Goal: Task Accomplishment & Management: Complete application form

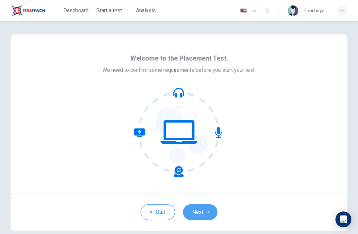
click at [198, 216] on button "Next" at bounding box center [200, 212] width 34 height 16
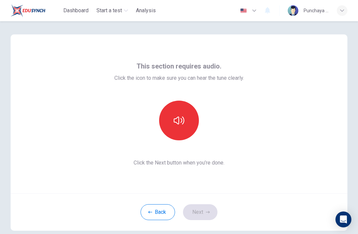
click at [180, 123] on icon "button" at bounding box center [179, 120] width 11 height 11
click at [199, 213] on button "Next" at bounding box center [200, 212] width 34 height 16
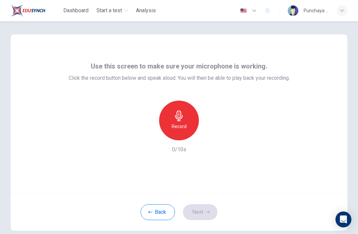
click at [179, 122] on div "Record" at bounding box center [179, 121] width 40 height 40
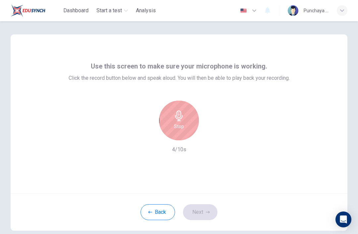
click at [171, 121] on div "Stop" at bounding box center [179, 121] width 40 height 40
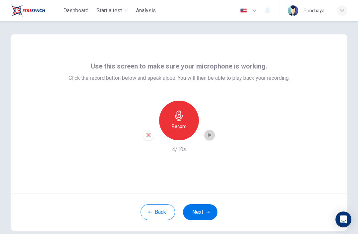
click at [210, 137] on icon "button" at bounding box center [209, 135] width 7 height 7
click at [198, 213] on button "Next" at bounding box center [200, 212] width 34 height 16
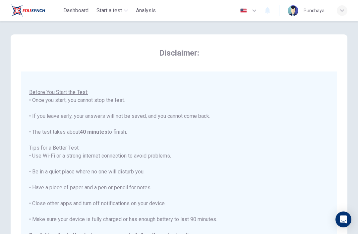
scroll to position [7, 0]
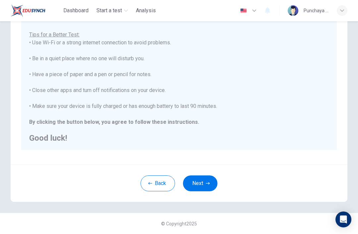
click at [202, 184] on button "Next" at bounding box center [200, 184] width 34 height 16
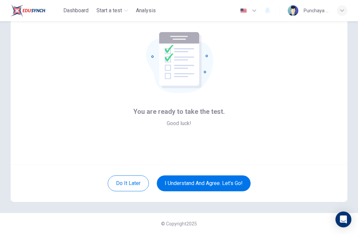
scroll to position [29, 0]
click at [175, 184] on button "I understand and agree. Let’s go!" at bounding box center [204, 184] width 94 height 16
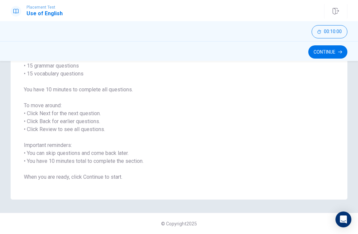
scroll to position [63, 0]
click at [329, 56] on button "Continue" at bounding box center [327, 51] width 39 height 13
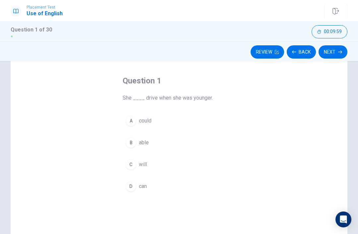
scroll to position [26, 0]
click at [102, 104] on div "Question 1 She ____ drive when she was younger. A could B able C will D can" at bounding box center [179, 163] width 337 height 230
click at [144, 103] on div "Question 1 She ____ drive when she was younger. A could B able C will D can" at bounding box center [178, 134] width 139 height 140
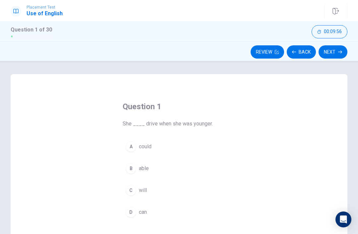
scroll to position [0, 0]
click at [128, 171] on div "B" at bounding box center [131, 168] width 11 height 11
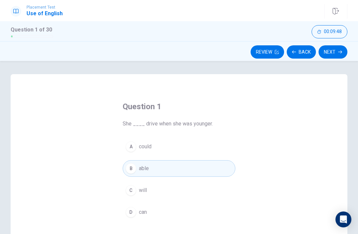
click at [334, 54] on button "Next" at bounding box center [332, 51] width 29 height 13
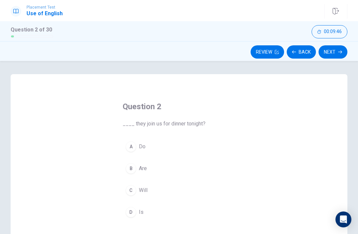
click at [137, 147] on button "A Do" at bounding box center [179, 146] width 113 height 17
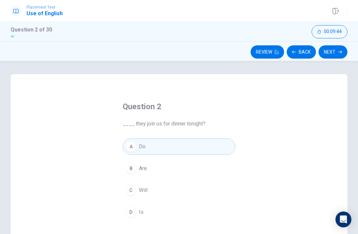
click at [338, 55] on button "Next" at bounding box center [332, 51] width 29 height 13
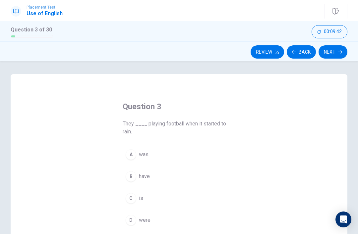
click at [136, 223] on button "D were" at bounding box center [179, 220] width 113 height 17
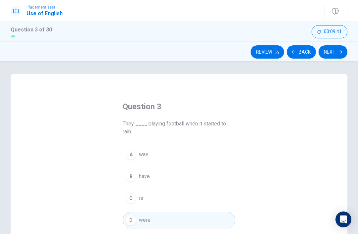
click at [336, 55] on button "Next" at bounding box center [332, 51] width 29 height 13
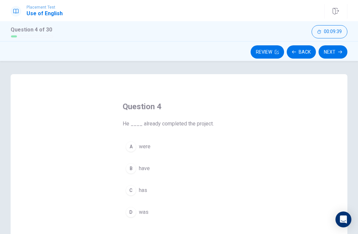
click at [130, 170] on div "B" at bounding box center [131, 168] width 11 height 11
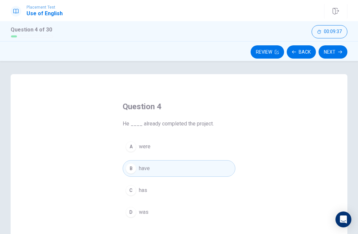
click at [335, 54] on button "Next" at bounding box center [332, 51] width 29 height 13
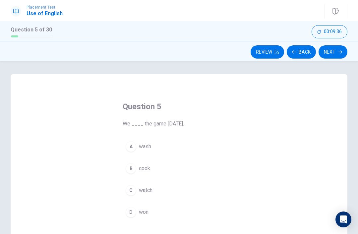
click at [142, 145] on span "wash" at bounding box center [145, 147] width 12 height 8
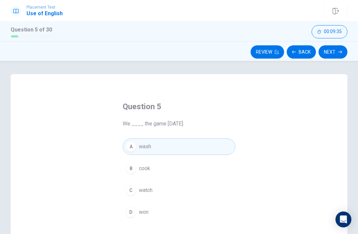
click at [332, 54] on button "Next" at bounding box center [332, 51] width 29 height 13
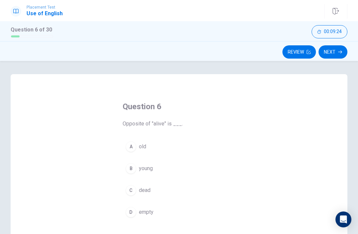
click at [137, 140] on button "A old" at bounding box center [179, 146] width 113 height 17
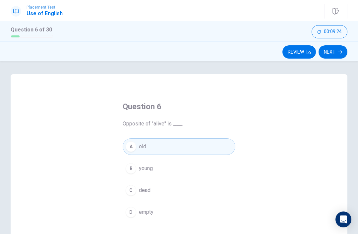
click at [137, 140] on button "A old" at bounding box center [179, 146] width 113 height 17
click at [340, 53] on icon "button" at bounding box center [340, 52] width 4 height 4
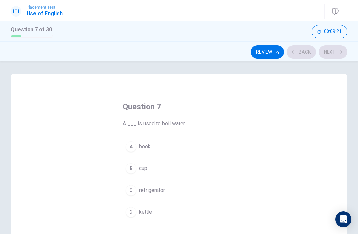
click at [137, 186] on button "C refrigerator" at bounding box center [179, 190] width 113 height 17
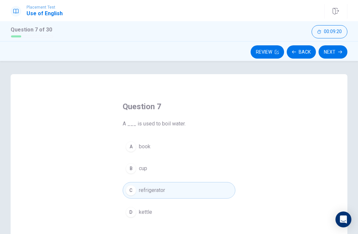
click at [338, 55] on button "Next" at bounding box center [332, 51] width 29 height 13
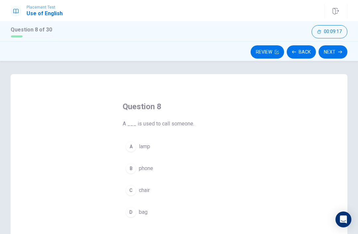
click at [144, 171] on span "phone" at bounding box center [146, 169] width 14 height 8
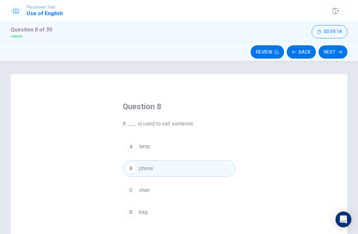
click at [338, 51] on button "Next" at bounding box center [332, 51] width 29 height 13
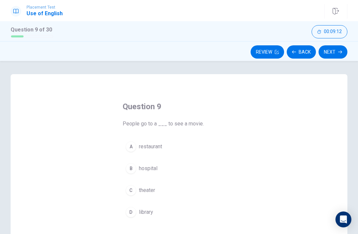
click at [146, 192] on span "theater" at bounding box center [147, 190] width 16 height 8
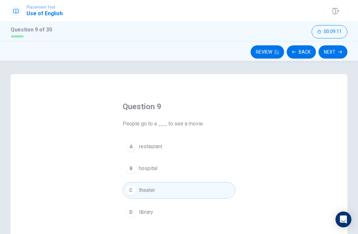
click at [336, 55] on button "Next" at bounding box center [332, 51] width 29 height 13
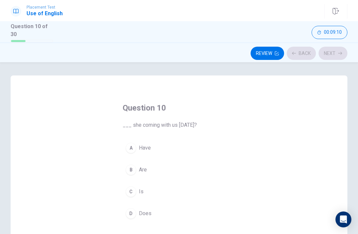
click at [146, 149] on span "Have" at bounding box center [145, 148] width 12 height 8
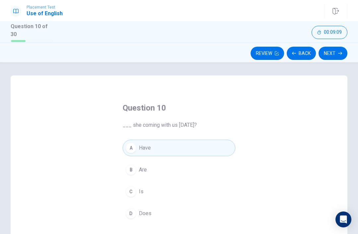
click at [335, 56] on button "Next" at bounding box center [332, 53] width 29 height 13
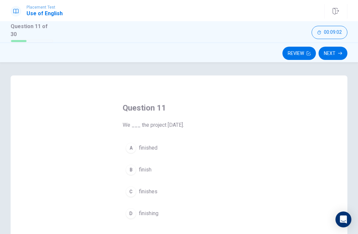
click at [135, 192] on div "C" at bounding box center [131, 191] width 11 height 11
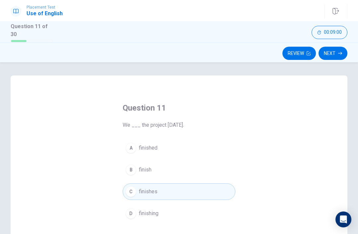
click at [341, 50] on button "Next" at bounding box center [332, 53] width 29 height 13
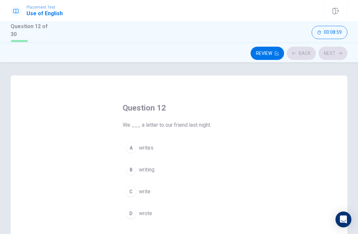
click at [139, 166] on span "writing" at bounding box center [147, 170] width 16 height 8
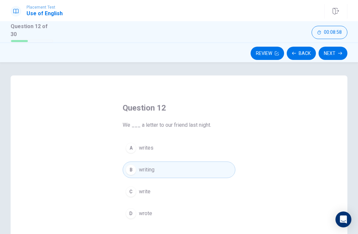
click at [336, 58] on button "Next" at bounding box center [332, 53] width 29 height 13
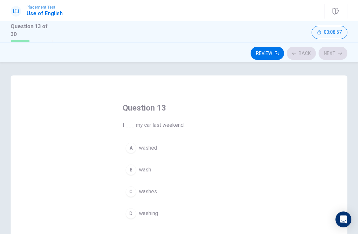
click at [138, 151] on button "A washed" at bounding box center [179, 148] width 113 height 17
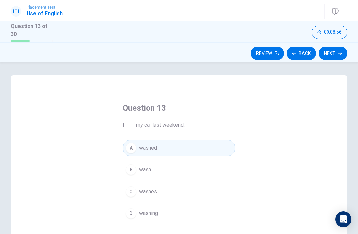
click at [341, 58] on button "Next" at bounding box center [332, 53] width 29 height 13
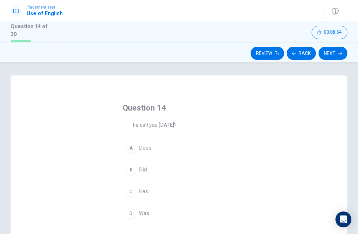
click at [137, 208] on button "D Was" at bounding box center [179, 213] width 113 height 17
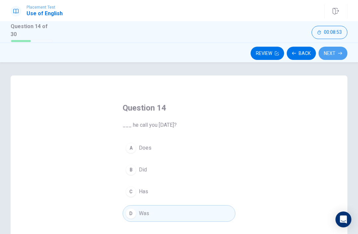
click at [339, 48] on button "Next" at bounding box center [332, 53] width 29 height 13
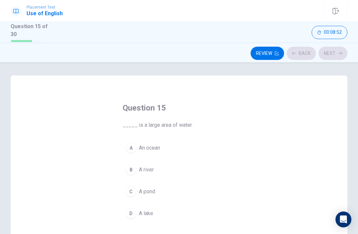
click at [139, 171] on span "A river" at bounding box center [146, 170] width 15 height 8
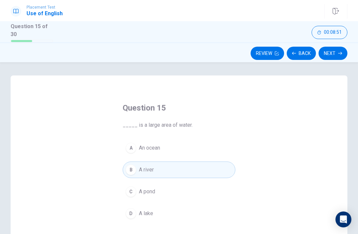
click at [339, 49] on button "Next" at bounding box center [332, 53] width 29 height 13
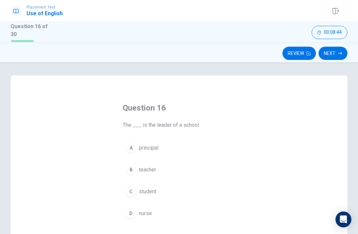
click at [134, 192] on div "C" at bounding box center [131, 191] width 11 height 11
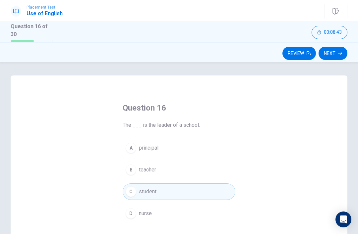
click at [324, 53] on button "Next" at bounding box center [332, 53] width 29 height 13
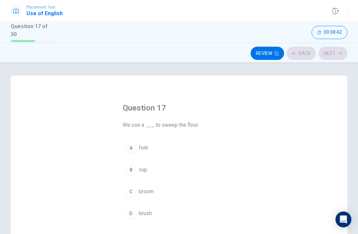
click at [140, 141] on button "A fork" at bounding box center [179, 148] width 113 height 17
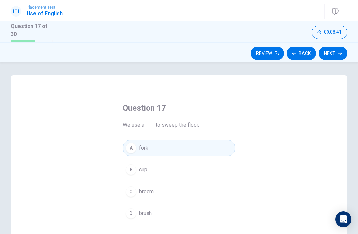
click at [340, 51] on icon "button" at bounding box center [340, 53] width 4 height 4
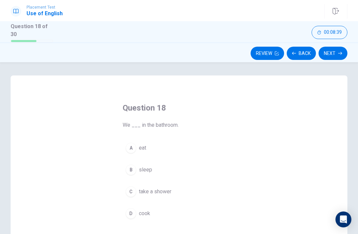
click at [147, 166] on span "sleep" at bounding box center [145, 170] width 13 height 8
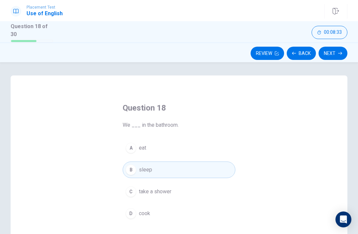
click at [340, 54] on icon "button" at bounding box center [340, 53] width 4 height 4
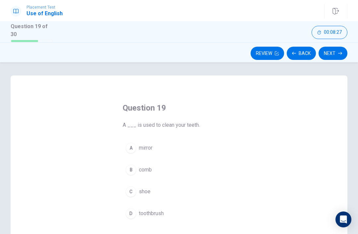
click at [148, 147] on span "mirror" at bounding box center [146, 148] width 14 height 8
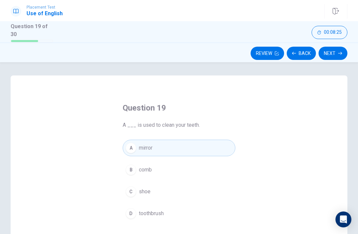
click at [337, 57] on button "Next" at bounding box center [332, 53] width 29 height 13
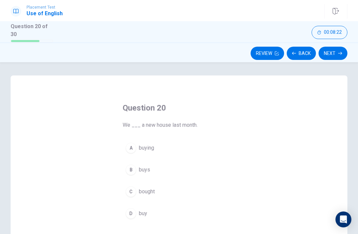
click at [142, 141] on button "A buying" at bounding box center [179, 148] width 113 height 17
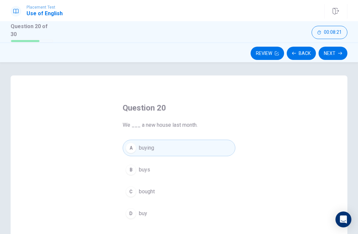
click at [342, 50] on button "Next" at bounding box center [332, 53] width 29 height 13
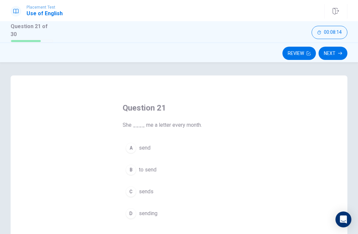
scroll to position [1, 0]
click at [136, 209] on button "D sending" at bounding box center [179, 213] width 113 height 17
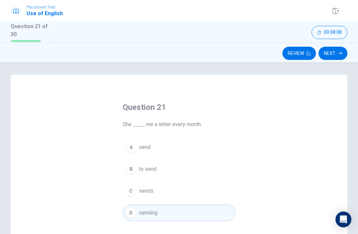
click at [338, 51] on icon "button" at bounding box center [340, 53] width 4 height 4
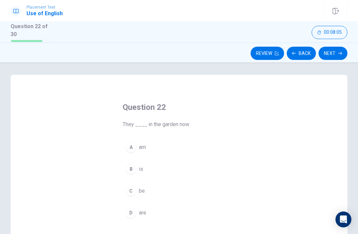
click at [138, 166] on button "B is" at bounding box center [179, 169] width 113 height 17
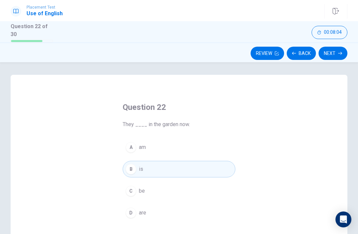
click at [339, 52] on icon "button" at bounding box center [340, 53] width 4 height 4
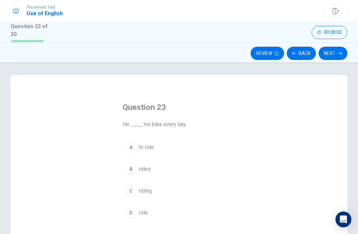
click at [145, 154] on button "A to ride" at bounding box center [179, 147] width 113 height 17
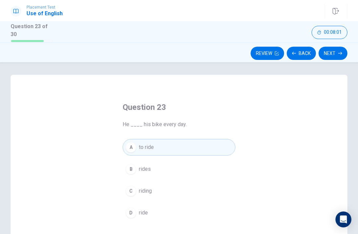
click at [333, 57] on button "Next" at bounding box center [332, 53] width 29 height 13
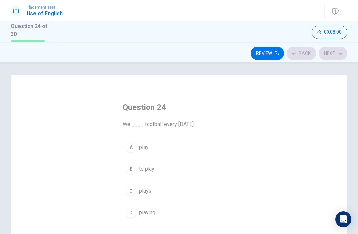
click at [149, 145] on button "A play" at bounding box center [179, 147] width 113 height 17
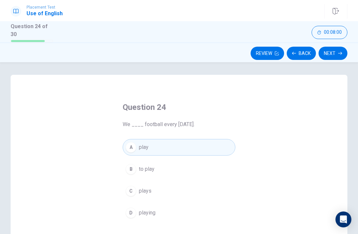
click at [338, 53] on icon "button" at bounding box center [340, 53] width 4 height 4
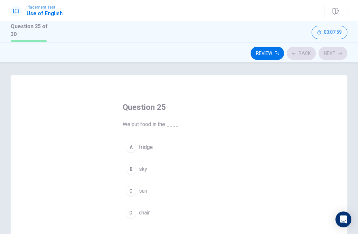
click at [133, 183] on button "C sun" at bounding box center [179, 191] width 113 height 17
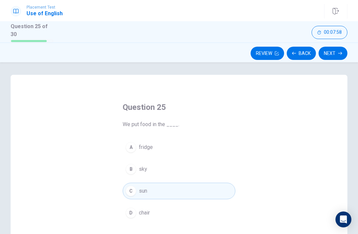
click at [336, 55] on button "Next" at bounding box center [332, 53] width 29 height 13
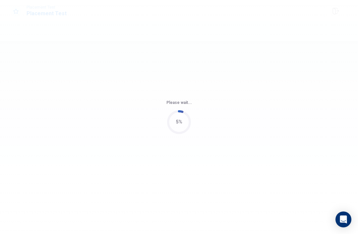
scroll to position [0, 0]
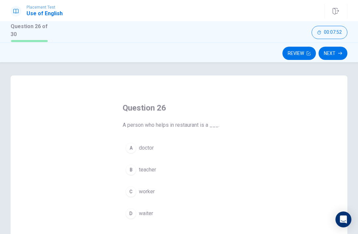
click at [139, 176] on button "B teacher" at bounding box center [179, 170] width 113 height 17
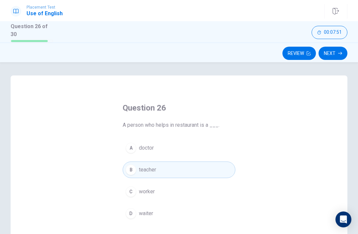
click at [337, 57] on button "Next" at bounding box center [332, 53] width 29 height 13
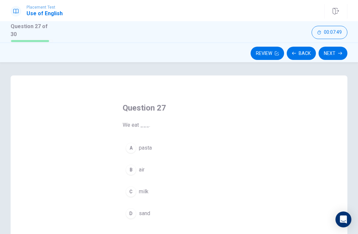
click at [141, 150] on span "pasta" at bounding box center [145, 148] width 13 height 8
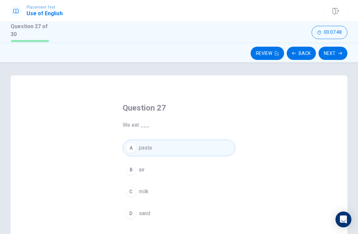
click at [340, 51] on icon "button" at bounding box center [340, 53] width 4 height 4
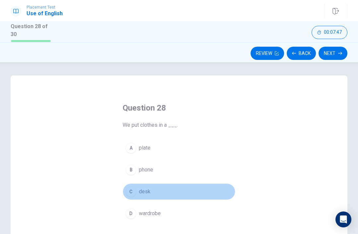
click at [131, 187] on div "C" at bounding box center [131, 191] width 11 height 11
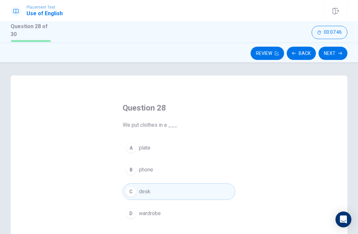
click at [338, 54] on button "Next" at bounding box center [332, 53] width 29 height 13
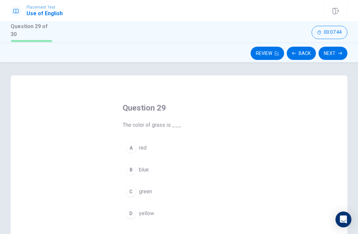
click at [137, 164] on button "B blue" at bounding box center [179, 170] width 113 height 17
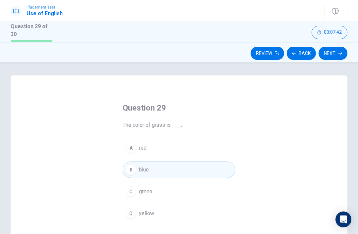
click at [342, 51] on icon "button" at bounding box center [340, 53] width 4 height 4
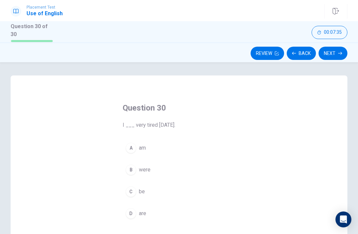
click at [141, 170] on span "were" at bounding box center [145, 170] width 12 height 8
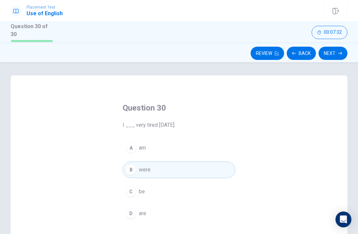
click at [338, 54] on button "Next" at bounding box center [332, 53] width 29 height 13
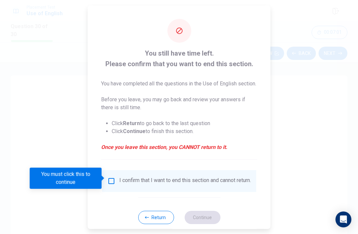
click at [113, 177] on input "You must click this to continue" at bounding box center [111, 181] width 8 height 8
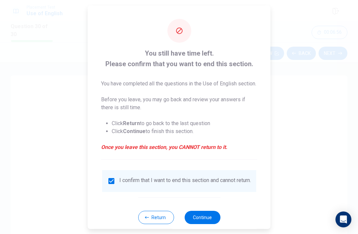
click at [206, 219] on button "Continue" at bounding box center [202, 217] width 36 height 13
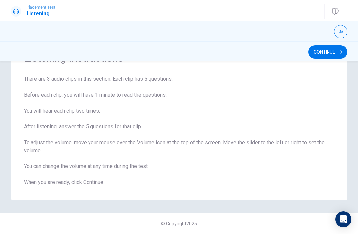
scroll to position [36, 0]
click at [316, 52] on button "Continue" at bounding box center [327, 51] width 39 height 13
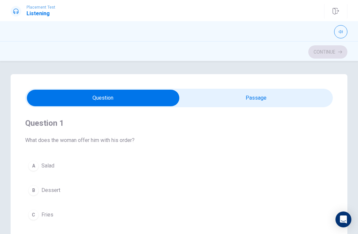
scroll to position [0, 0]
click at [98, 98] on input "checkbox" at bounding box center [102, 98] width 461 height 17
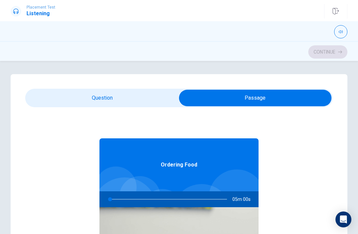
click at [102, 101] on input "checkbox" at bounding box center [255, 98] width 461 height 17
click at [101, 101] on input "checkbox" at bounding box center [255, 98] width 461 height 17
checkbox input "true"
type input "1"
click at [88, 98] on input "checkbox" at bounding box center [255, 98] width 461 height 17
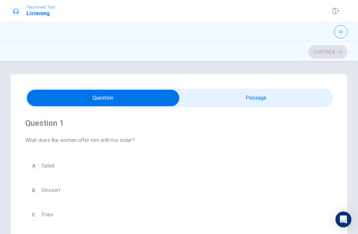
click at [252, 102] on input "checkbox" at bounding box center [102, 98] width 461 height 17
checkbox input "true"
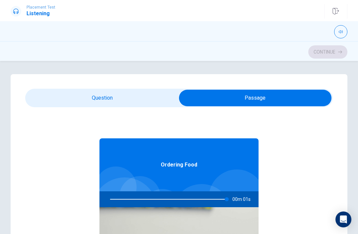
type input "0"
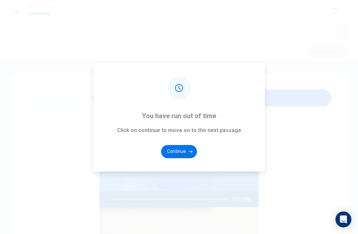
click at [171, 158] on button "Continue" at bounding box center [179, 151] width 36 height 13
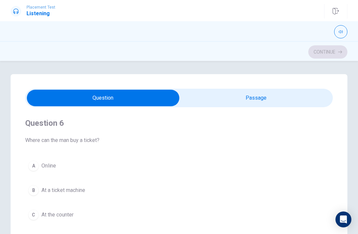
type input "1"
click at [259, 98] on input "checkbox" at bounding box center [102, 98] width 461 height 17
checkbox input "true"
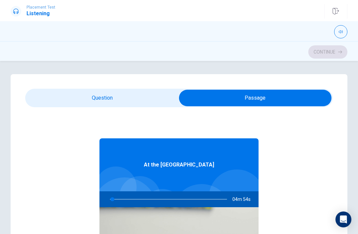
click at [182, 165] on span "At the [GEOGRAPHIC_DATA]" at bounding box center [179, 165] width 70 height 8
click at [216, 178] on div at bounding box center [237, 198] width 56 height 56
type input "3"
click at [128, 98] on input "checkbox" at bounding box center [255, 98] width 461 height 17
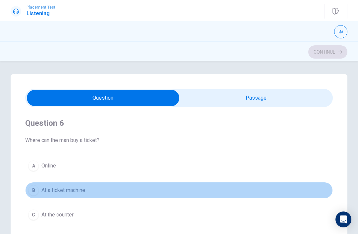
click at [49, 193] on span "At a ticket machine" at bounding box center [63, 190] width 44 height 8
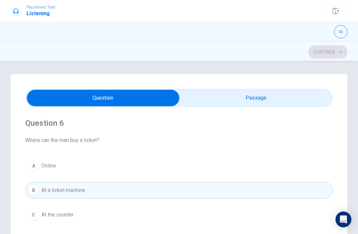
click at [73, 180] on div "A Online B At a ticket machine C At the counter D From the woman" at bounding box center [178, 203] width 307 height 90
click at [110, 168] on button "A Online" at bounding box center [178, 166] width 307 height 17
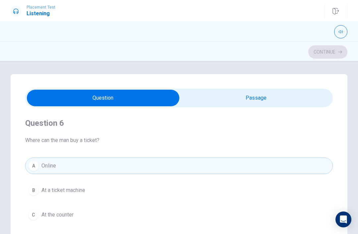
click at [153, 197] on button "B At a ticket machine" at bounding box center [178, 190] width 307 height 17
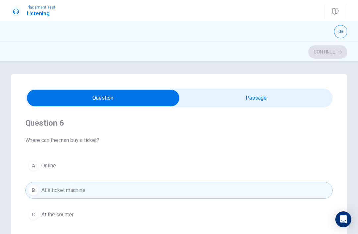
click at [73, 219] on button "C At the counter" at bounding box center [178, 215] width 307 height 17
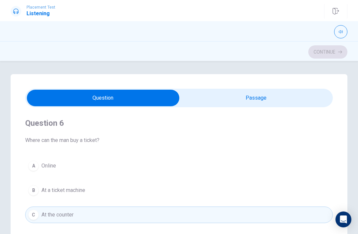
click at [258, 102] on input "checkbox" at bounding box center [102, 98] width 461 height 17
checkbox input "true"
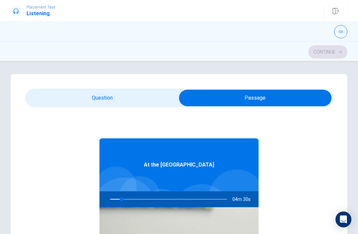
type input "10"
click at [116, 95] on input "checkbox" at bounding box center [255, 98] width 461 height 17
checkbox input "false"
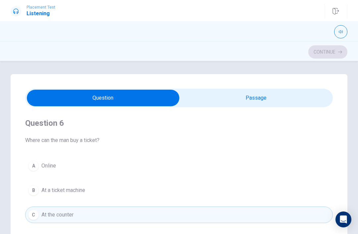
type input "12"
click at [301, 100] on input "checkbox" at bounding box center [102, 98] width 461 height 17
checkbox input "true"
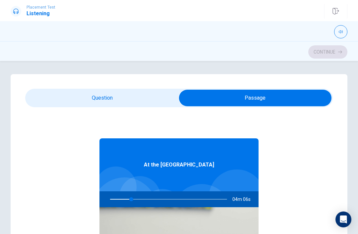
type input "18"
click at [145, 102] on input "checkbox" at bounding box center [255, 98] width 461 height 17
checkbox input "false"
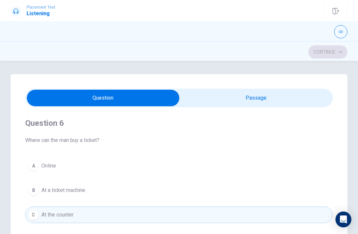
click at [100, 168] on button "A Online" at bounding box center [178, 166] width 307 height 17
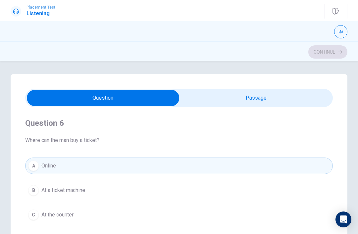
click at [193, 197] on button "B At a ticket machine" at bounding box center [178, 190] width 307 height 17
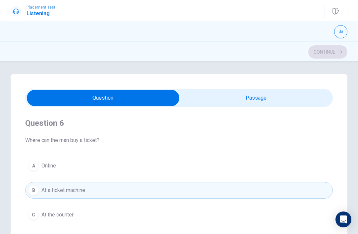
click at [187, 131] on div "Question 6 Where can the man buy a ticket?" at bounding box center [178, 131] width 307 height 26
click at [199, 148] on div "Question 6 Where can the man buy a ticket? A Online B At a ticket machine C At …" at bounding box center [178, 182] width 307 height 151
click at [111, 148] on div "Question 6 Where can the man buy a ticket? A Online B At a ticket machine C At …" at bounding box center [178, 182] width 307 height 151
click at [59, 173] on button "A Online" at bounding box center [178, 166] width 307 height 17
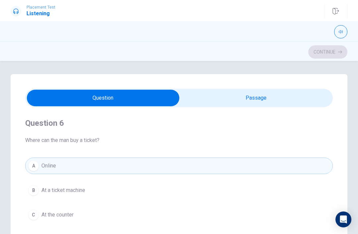
click at [74, 210] on button "C At the counter" at bounding box center [178, 215] width 307 height 17
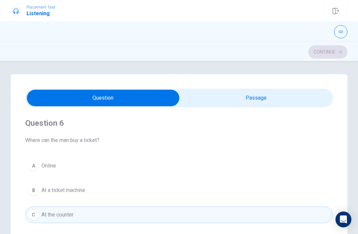
type input "35"
click at [304, 97] on input "checkbox" at bounding box center [102, 98] width 461 height 17
checkbox input "true"
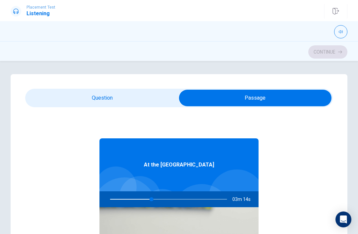
type input "36"
click at [67, 91] on input "checkbox" at bounding box center [255, 98] width 461 height 17
checkbox input "false"
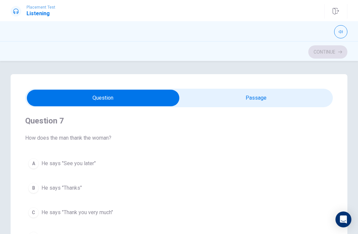
scroll to position [157, 0]
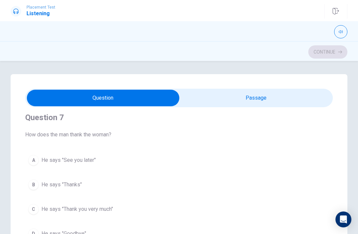
click at [73, 185] on span "He says "Thanks"" at bounding box center [61, 185] width 40 height 8
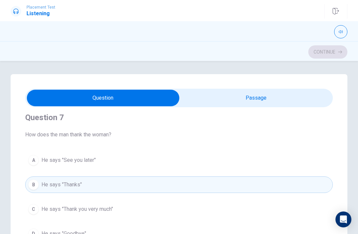
click at [115, 212] on button "C He says "Thank you very much"" at bounding box center [178, 209] width 307 height 17
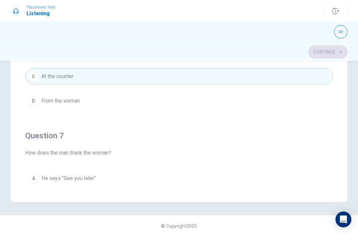
scroll to position [0, 0]
click at [70, 104] on span "From the woman" at bounding box center [60, 101] width 38 height 8
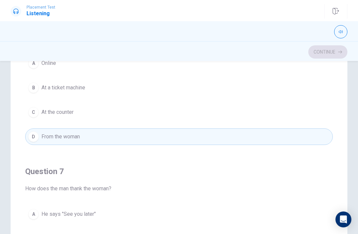
scroll to position [103, 0]
click at [62, 115] on span "At the counter" at bounding box center [57, 112] width 32 height 8
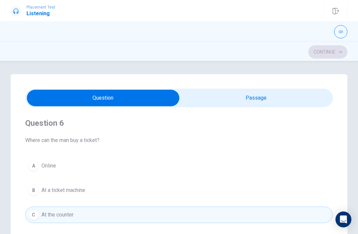
type input "69"
click at [302, 94] on input "checkbox" at bounding box center [102, 98] width 461 height 17
checkbox input "true"
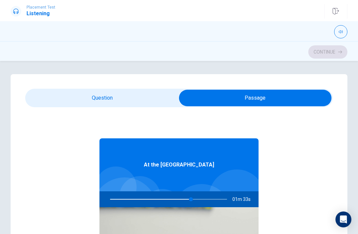
type input "69"
click at [103, 99] on input "checkbox" at bounding box center [255, 98] width 461 height 17
checkbox input "false"
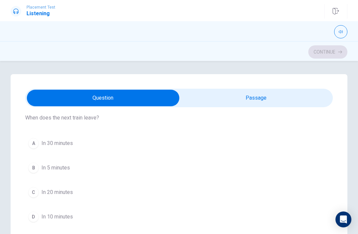
scroll to position [325, 0]
click at [70, 161] on button "B In 5 minutes" at bounding box center [178, 167] width 307 height 17
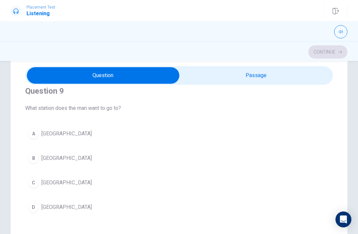
scroll to position [27, 0]
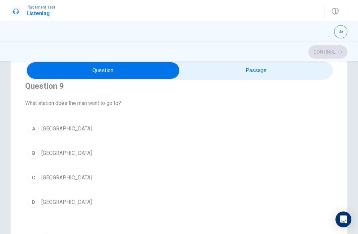
click at [58, 184] on button "[GEOGRAPHIC_DATA]" at bounding box center [178, 178] width 307 height 17
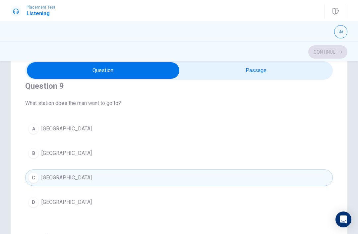
type input "78"
click at [319, 73] on input "checkbox" at bounding box center [102, 70] width 461 height 17
checkbox input "true"
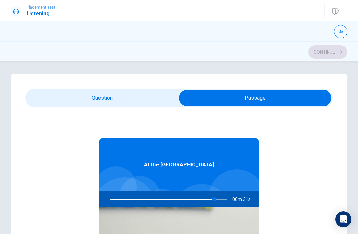
scroll to position [0, 0]
type input "0"
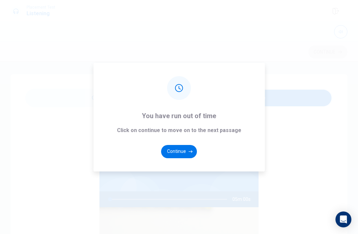
click at [189, 158] on button "Continue" at bounding box center [179, 151] width 36 height 13
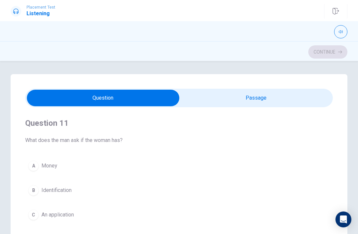
click at [246, 93] on input "checkbox" at bounding box center [102, 98] width 461 height 17
checkbox input "true"
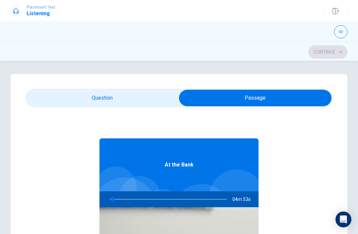
type input "3"
click at [122, 100] on input "checkbox" at bounding box center [255, 98] width 461 height 17
checkbox input "false"
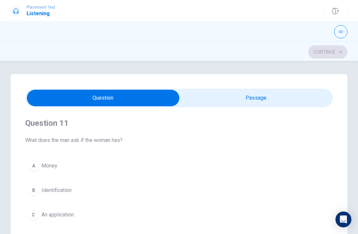
click at [54, 168] on span "Money" at bounding box center [49, 166] width 16 height 8
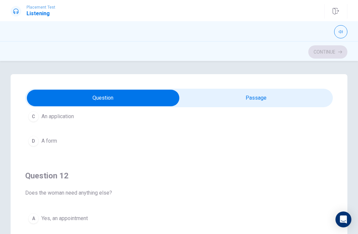
scroll to position [102, 0]
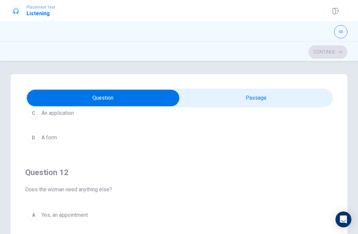
click at [95, 191] on span "Does the woman need anything else?" at bounding box center [178, 190] width 307 height 8
click at [87, 223] on button "A Yes, an appointment" at bounding box center [178, 215] width 307 height 17
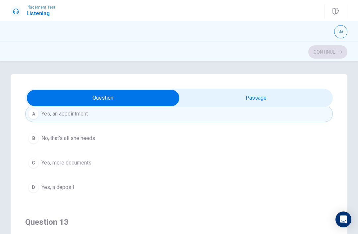
scroll to position [209, 0]
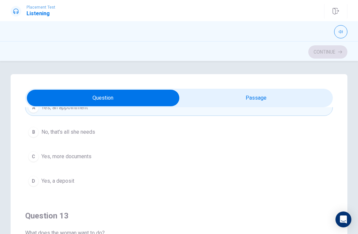
click at [133, 164] on button "C Yes, more documents" at bounding box center [178, 156] width 307 height 17
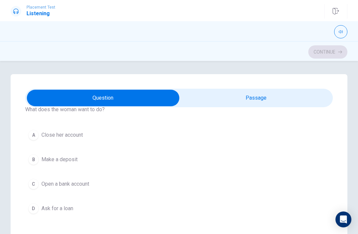
scroll to position [336, 0]
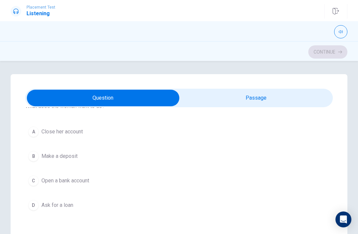
click at [67, 180] on span "Open a bank account" at bounding box center [65, 181] width 48 height 8
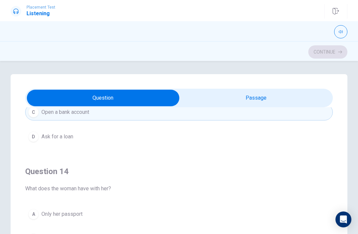
scroll to position [423, 0]
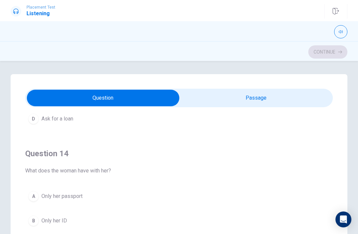
click at [59, 201] on button "A Only her passport" at bounding box center [178, 196] width 307 height 17
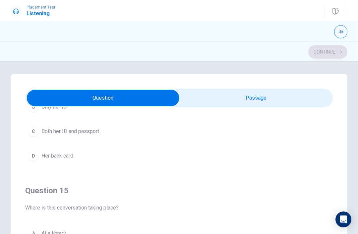
scroll to position [537, 0]
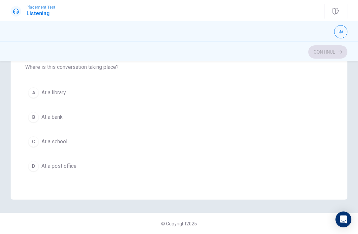
click at [72, 164] on span "At a post office" at bounding box center [58, 166] width 35 height 8
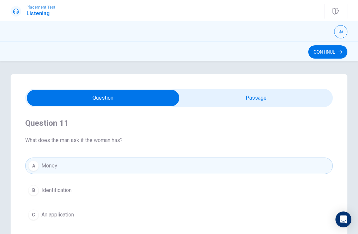
scroll to position [0, 0]
type input "19"
click at [255, 91] on input "checkbox" at bounding box center [102, 98] width 461 height 17
checkbox input "true"
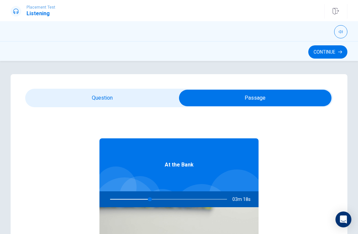
click at [324, 48] on button "Continue" at bounding box center [327, 51] width 39 height 13
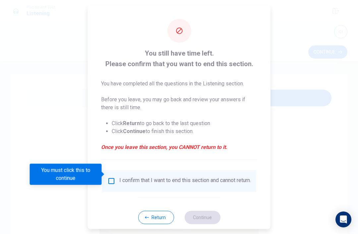
click at [110, 170] on div "I confirm that I want to end this section and cannot return." at bounding box center [179, 181] width 154 height 22
click at [111, 177] on input "You must click this to continue" at bounding box center [111, 181] width 8 height 8
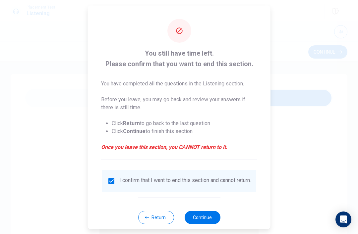
click at [206, 221] on button "Continue" at bounding box center [202, 217] width 36 height 13
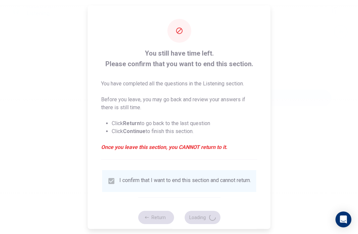
type input "36"
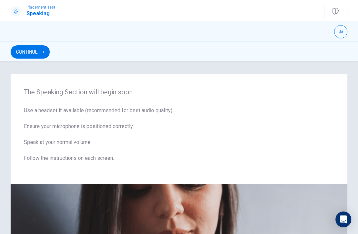
click at [48, 122] on span "Use a headset if available (recommended for best audio quality). Ensure your mi…" at bounding box center [179, 139] width 310 height 64
click at [59, 127] on span "Use a headset if available (recommended for best audio quality). Ensure your mi…" at bounding box center [179, 139] width 310 height 64
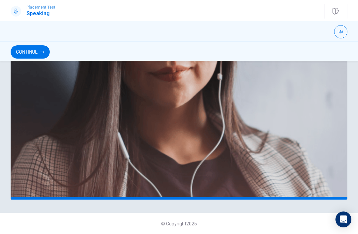
scroll to position [163, 0]
click at [31, 51] on button "Continue" at bounding box center [30, 51] width 39 height 13
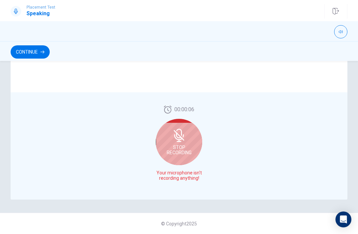
click at [40, 53] on button "Continue" at bounding box center [30, 51] width 39 height 13
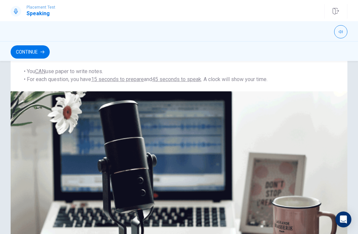
scroll to position [120, 0]
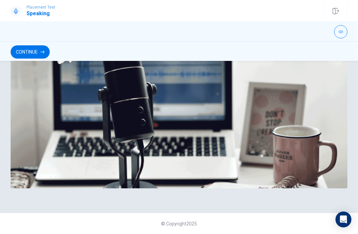
click at [29, 58] on button "Continue" at bounding box center [30, 51] width 39 height 13
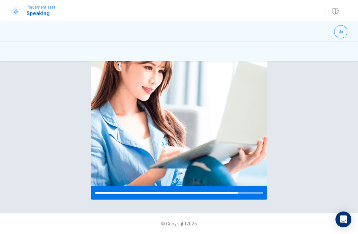
scroll to position [96, 0]
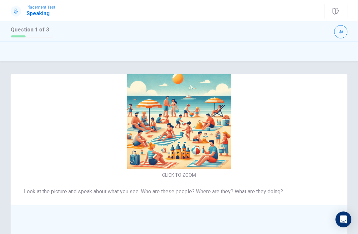
click at [341, 183] on div "Look at the picture and speak about what you see. Who are these people? Where a…" at bounding box center [179, 204] width 337 height 48
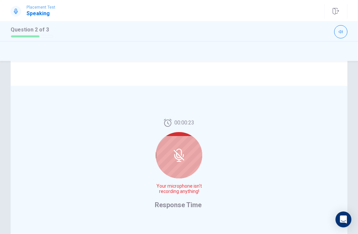
scroll to position [120, 0]
click at [180, 159] on icon at bounding box center [178, 157] width 8 height 6
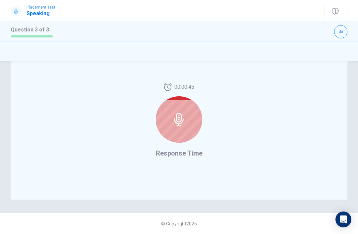
scroll to position [161, 0]
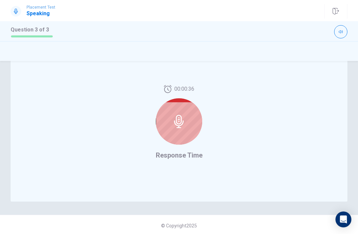
click at [4, 105] on div "Is the beach the best place to relax? Why or why not? You can talk about the wa…" at bounding box center [179, 57] width 358 height 289
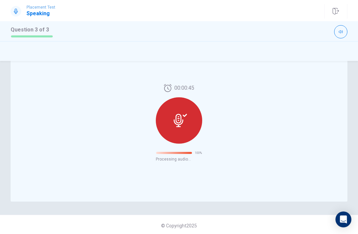
click at [3, 194] on div "Is the beach the best place to relax? Why or why not? You can talk about the wa…" at bounding box center [179, 57] width 358 height 289
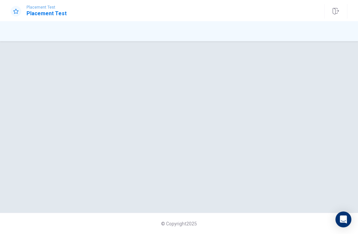
scroll to position [0, 0]
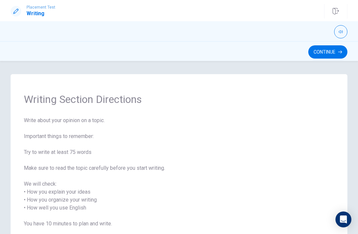
click at [196, 231] on span "Write about your opinion on a topic. Important things to remember: Try to write…" at bounding box center [179, 184] width 310 height 135
click at [338, 48] on button "Continue" at bounding box center [327, 51] width 39 height 13
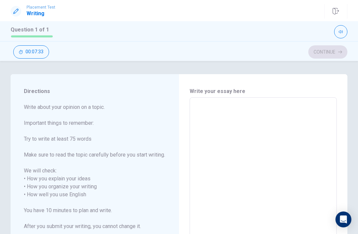
click at [252, 127] on textarea at bounding box center [263, 203] width 138 height 200
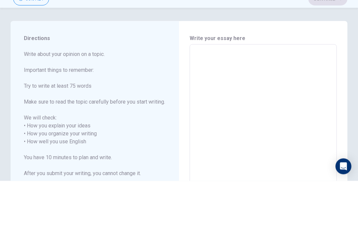
click at [238, 103] on textarea at bounding box center [263, 203] width 138 height 200
type textarea "I"
type textarea "x"
type textarea "I"
type textarea "x"
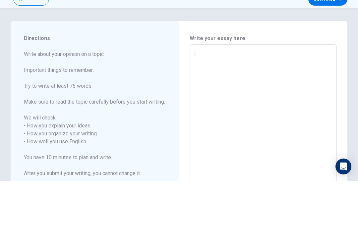
type textarea "I g"
type textarea "x"
type textarea "I gm"
type textarea "x"
type textarea "I g"
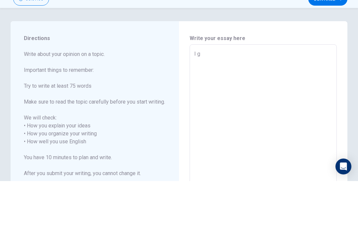
type textarea "x"
type textarea "I"
type textarea "x"
type textarea "I a"
type textarea "x"
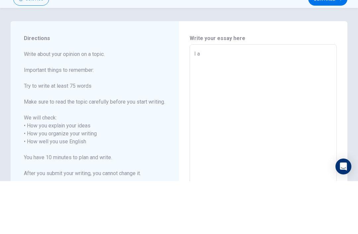
type textarea "I as"
type textarea "x"
type textarea "I asd"
type textarea "x"
type textarea "I asdf"
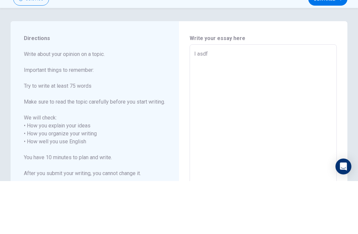
type textarea "x"
type textarea "I asdfg"
type textarea "x"
type textarea "I asdf"
type textarea "x"
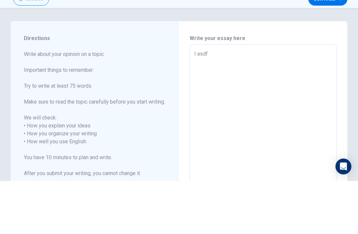
type textarea "I asd"
type textarea "x"
type textarea "I as"
type textarea "x"
type textarea "I a"
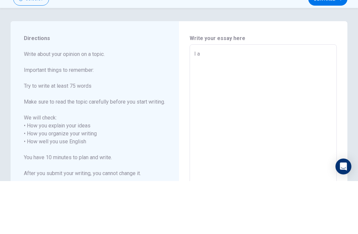
type textarea "x"
type textarea "I"
type textarea "x"
type textarea "I c"
type textarea "x"
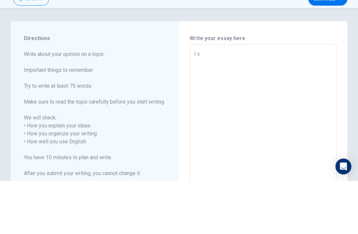
type textarea "I cx"
type textarea "x"
type textarea "I cxv"
type textarea "x"
type textarea "I cxvb"
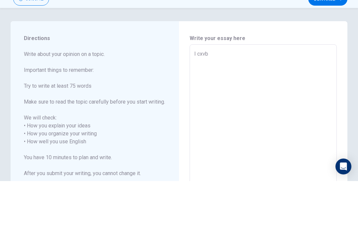
type textarea "x"
type textarea "I cxv"
type textarea "x"
type textarea "I cx"
type textarea "x"
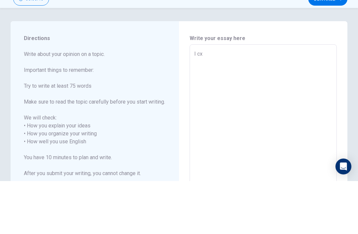
type textarea "I c"
type textarea "x"
type textarea "I"
type textarea "x"
type textarea "I gf"
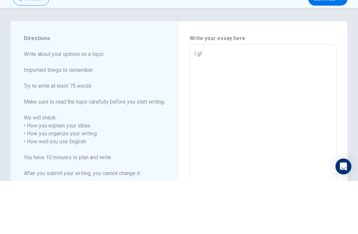
type textarea "x"
type textarea "I gfj"
type textarea "x"
type textarea "I gfjh"
type textarea "x"
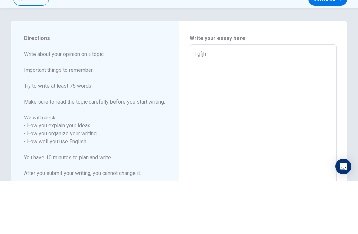
type textarea "I gfjhj"
type textarea "x"
type textarea "I gfjhjk"
type textarea "x"
type textarea "I gfjhj"
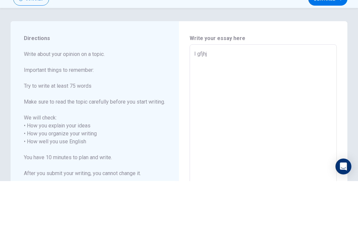
type textarea "x"
type textarea "I gfjh"
type textarea "x"
type textarea "I gfj"
type textarea "x"
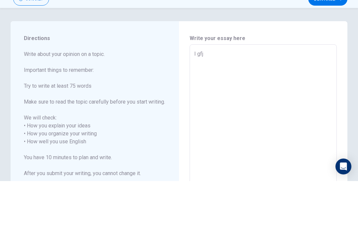
type textarea "I gf"
type textarea "x"
type textarea "I g"
type textarea "x"
type textarea "I"
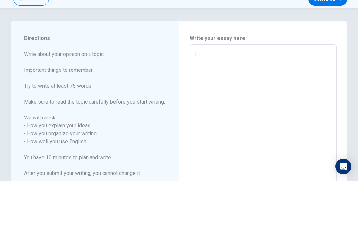
type textarea "x"
type textarea "I"
type textarea "x"
type textarea "I"
type textarea "x"
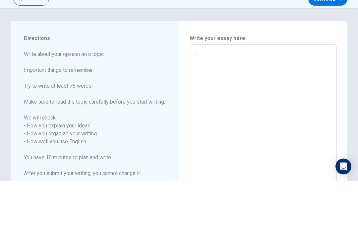
type textarea "I"
type textarea "x"
type textarea "I"
type textarea "x"
type textarea "I"
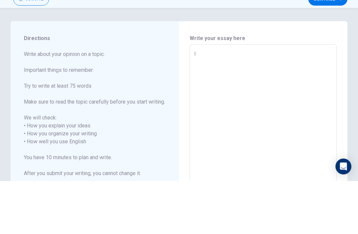
type textarea "x"
type textarea "I"
type textarea "x"
type textarea "I"
type textarea "x"
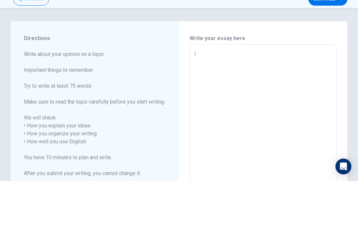
type textarea "I"
type textarea "x"
type textarea "I"
type textarea "x"
type textarea "I"
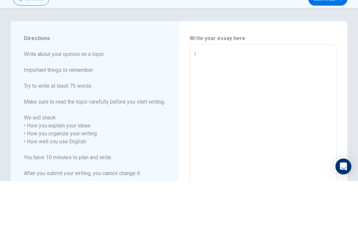
type textarea "x"
type textarea "I"
type textarea "x"
type textarea "I"
type textarea "x"
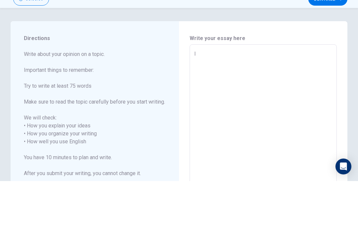
type textarea "I"
type textarea "x"
type textarea "I"
type textarea "x"
type textarea "I"
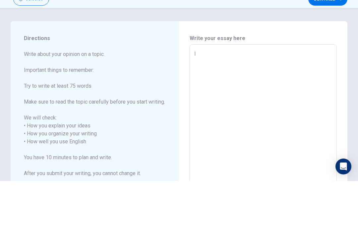
type textarea "x"
type textarea "I"
type textarea "x"
type textarea "I"
type textarea "x"
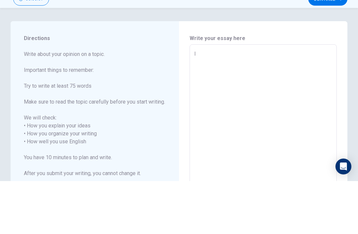
type textarea "I"
type textarea "x"
type textarea "I"
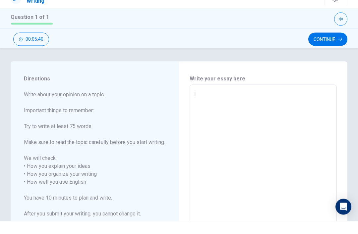
type textarea "x"
type textarea "I"
click at [328, 45] on button "Continue" at bounding box center [327, 51] width 39 height 13
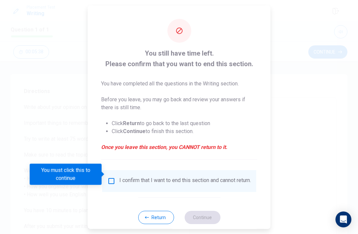
click at [107, 177] on input "You must click this to continue" at bounding box center [111, 181] width 8 height 8
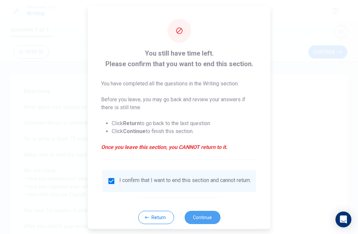
click at [207, 216] on button "Continue" at bounding box center [202, 217] width 36 height 13
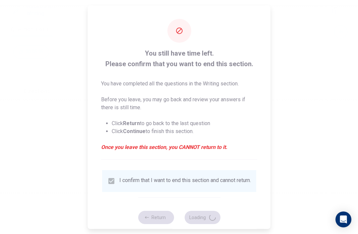
type textarea "x"
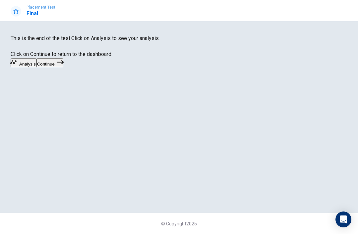
click at [63, 67] on button "Continue" at bounding box center [49, 62] width 27 height 9
